Goal: Transaction & Acquisition: Obtain resource

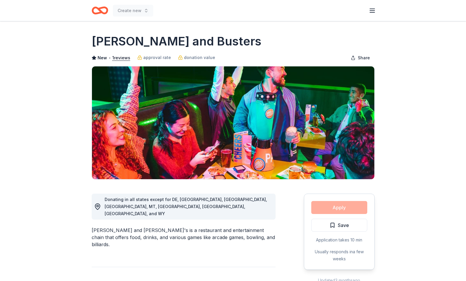
drag, startPoint x: 440, startPoint y: 152, endPoint x: 418, endPoint y: 248, distance: 98.7
click at [435, 281] on html "10% Create new Share Dave and Busters New • 1 reviews approval rate donation va…" at bounding box center [233, 140] width 466 height 281
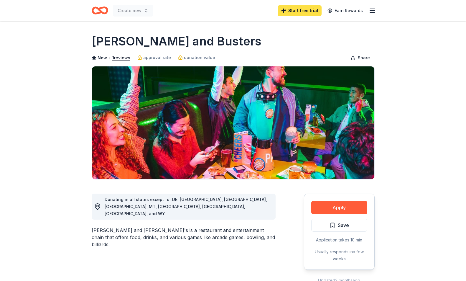
click at [300, 12] on link "Start free trial" at bounding box center [300, 10] width 44 height 11
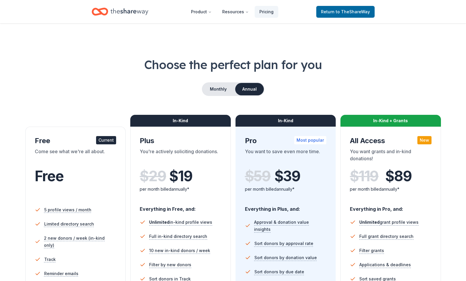
click at [74, 136] on div "Free Current Come see what we're all about. Free 5 profile views / month Limite…" at bounding box center [75, 236] width 101 height 218
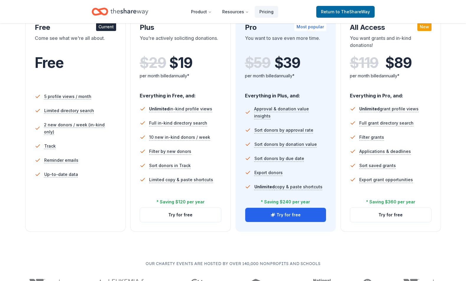
scroll to position [110, 0]
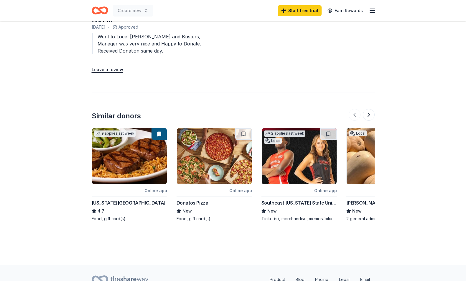
scroll to position [569, 0]
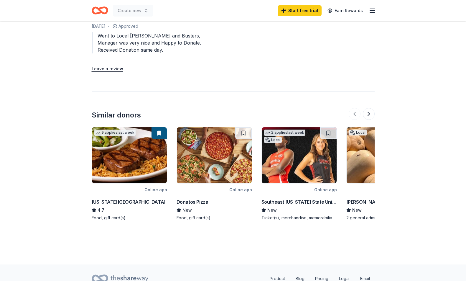
click at [133, 131] on img at bounding box center [129, 155] width 75 height 56
click at [372, 108] on button at bounding box center [369, 114] width 12 height 12
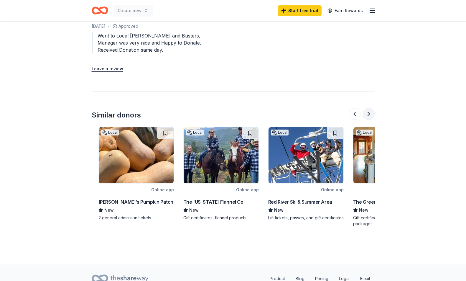
scroll to position [0, 255]
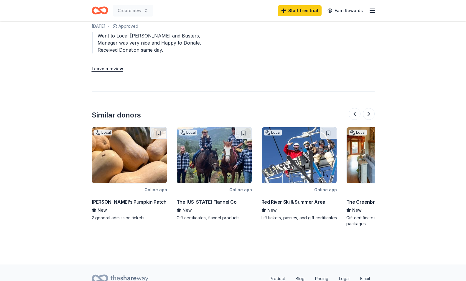
click at [321, 198] on div "Red River Ski & Summer Area" at bounding box center [294, 201] width 64 height 7
click at [371, 108] on button at bounding box center [369, 114] width 12 height 12
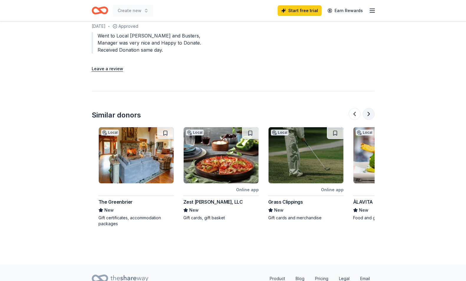
scroll to position [0, 510]
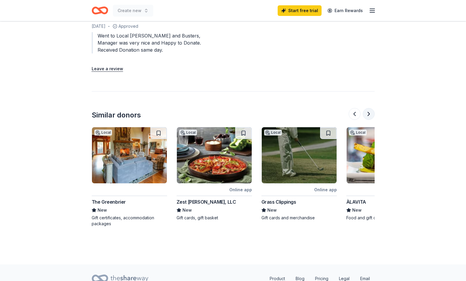
click at [371, 108] on button at bounding box center [369, 114] width 12 height 12
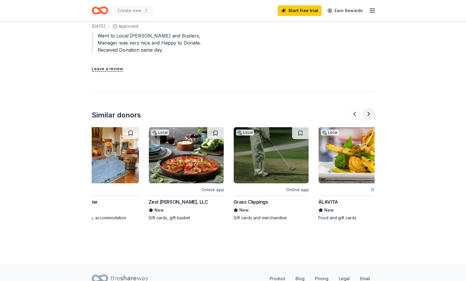
scroll to position [0, 557]
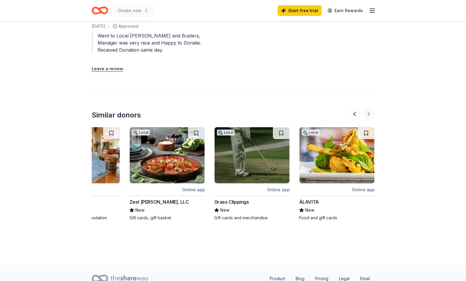
click at [371, 108] on div at bounding box center [362, 114] width 26 height 12
click at [355, 108] on button at bounding box center [355, 114] width 12 height 12
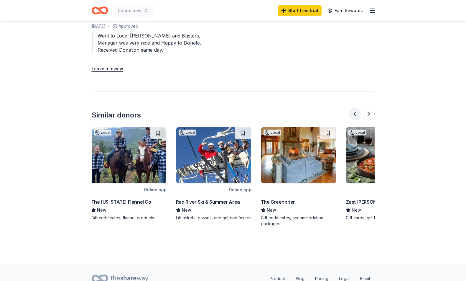
scroll to position [0, 340]
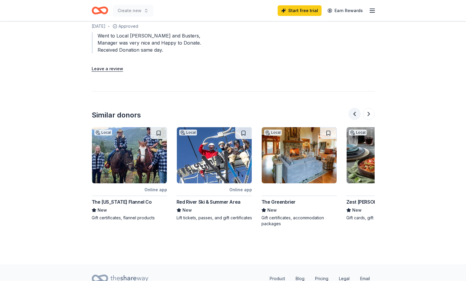
click at [355, 108] on button at bounding box center [355, 114] width 12 height 12
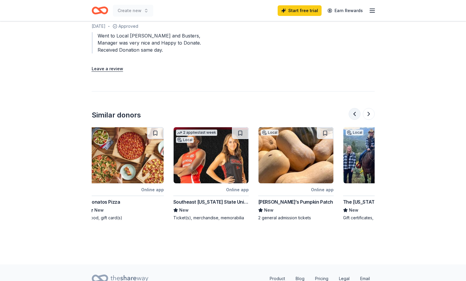
scroll to position [0, 85]
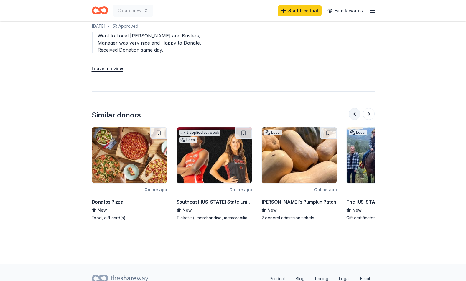
click at [355, 108] on button at bounding box center [355, 114] width 12 height 12
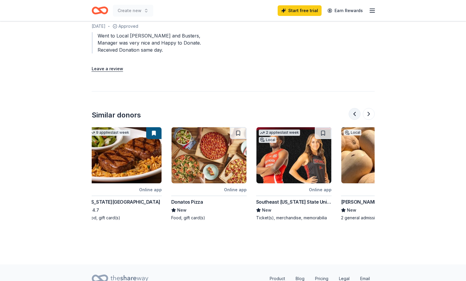
scroll to position [0, 0]
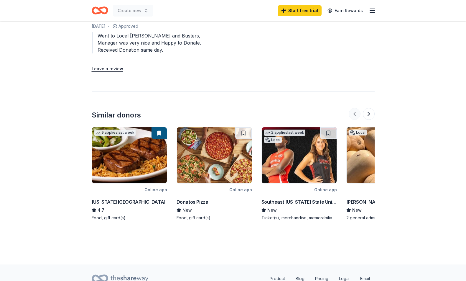
click at [355, 108] on div at bounding box center [362, 114] width 26 height 12
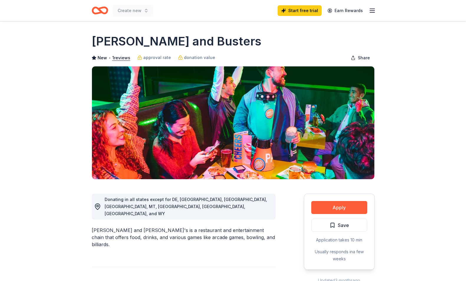
drag, startPoint x: 220, startPoint y: 247, endPoint x: 215, endPoint y: 275, distance: 29.0
click at [217, 281] on html "10% Create new Start free trial Earn Rewards Share Dave and Busters New • 1 rev…" at bounding box center [233, 140] width 466 height 281
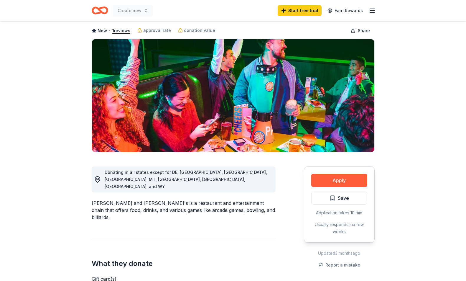
scroll to position [10, 0]
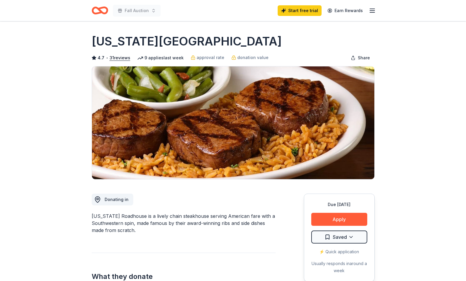
drag, startPoint x: 151, startPoint y: 262, endPoint x: 154, endPoint y: 293, distance: 31.1
click at [154, 281] on html "Fall Auction Start free trial Earn Rewards Due in 34 days Share Texas Roadhouse…" at bounding box center [233, 140] width 466 height 281
click at [342, 221] on button "Apply" at bounding box center [340, 219] width 56 height 13
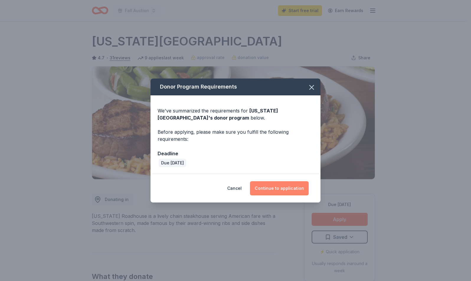
click at [263, 190] on button "Continue to application" at bounding box center [279, 188] width 59 height 14
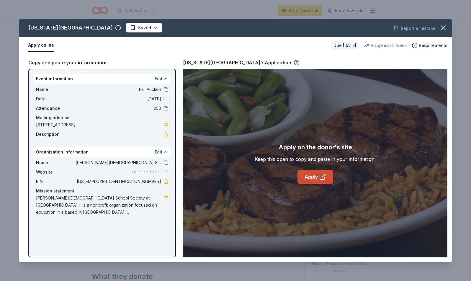
click at [321, 179] on icon at bounding box center [322, 176] width 7 height 7
